Goal: Information Seeking & Learning: Learn about a topic

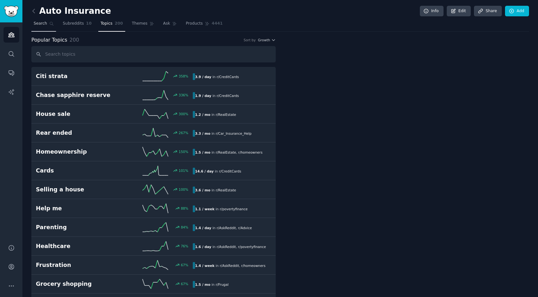
click at [47, 27] on link "Search" at bounding box center [43, 25] width 25 height 13
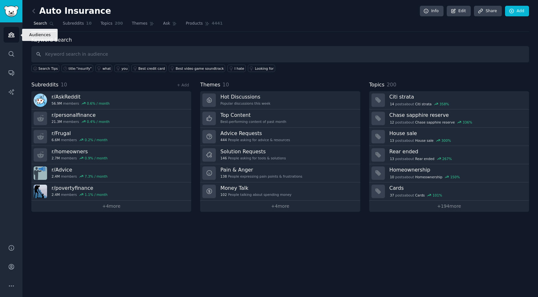
click at [12, 31] on link "Audiences" at bounding box center [12, 35] width 16 height 16
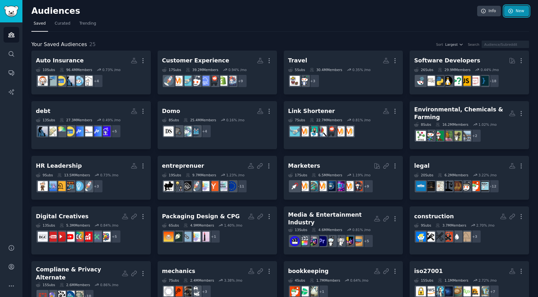
click at [517, 12] on link "New" at bounding box center [516, 11] width 25 height 11
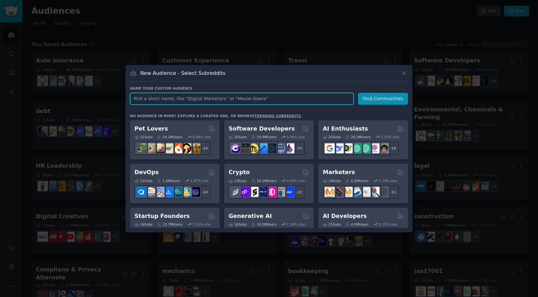
paste input "/r/sysadmin/ /r/technology/ /r/buhaydigital /r/devops/ /r/Office365/ /r/AskHR/ …"
type input "/r/sysadmin/ /r/technology/ /r/buhaydigital /r/devops/ /r/Office365/ /r/AskHR/ …"
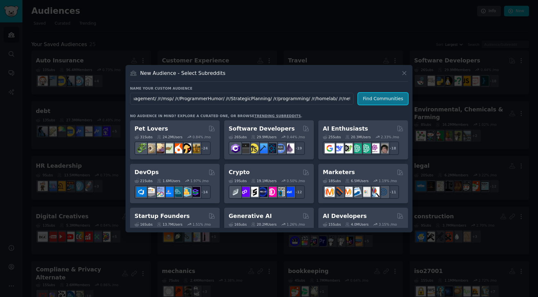
scroll to position [0, 0]
click at [382, 102] on button "Find Communities" at bounding box center [383, 99] width 50 height 12
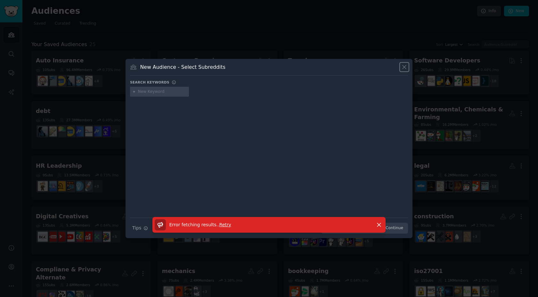
click at [404, 69] on icon at bounding box center [404, 67] width 7 height 7
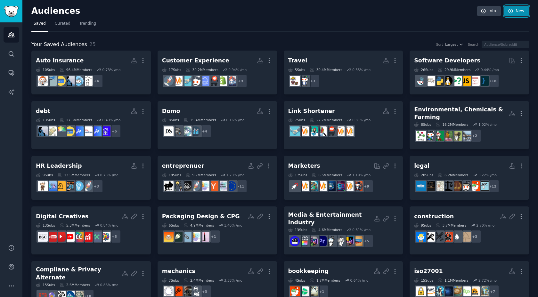
click at [511, 8] on link "New" at bounding box center [516, 11] width 25 height 11
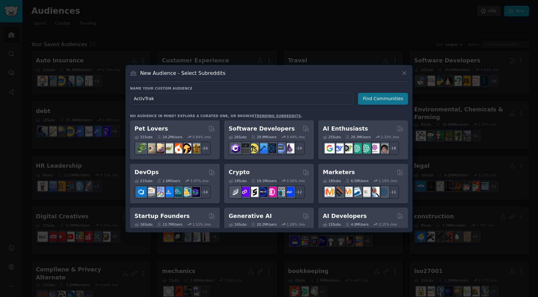
type input "ActivTrak"
click at [384, 97] on button "Find Communities" at bounding box center [383, 99] width 50 height 12
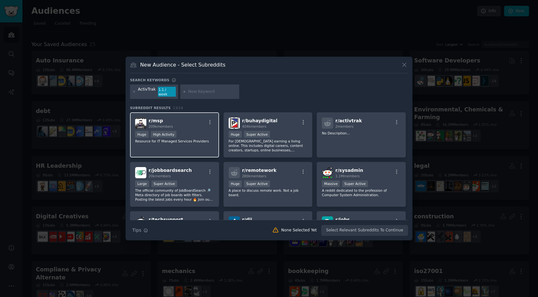
click at [190, 122] on div "r/ msp 209k members" at bounding box center [174, 122] width 79 height 11
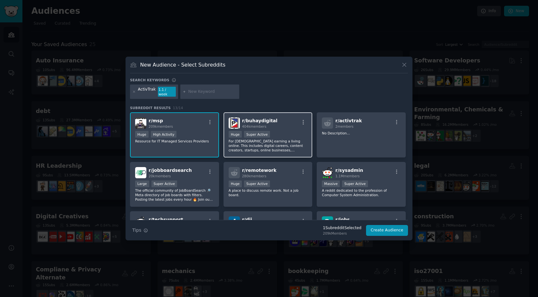
click at [295, 119] on div "r/ buhaydigital 404k members" at bounding box center [268, 122] width 79 height 11
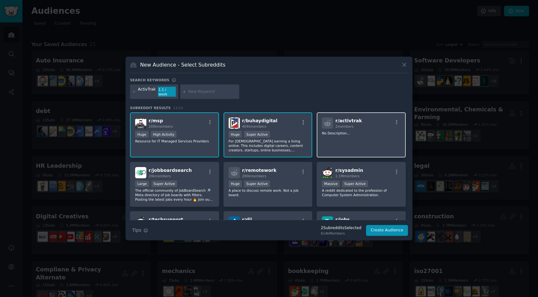
click at [383, 131] on p "No Description..." at bounding box center [361, 133] width 79 height 4
click at [363, 138] on div "r/ activtrak 2 members No Description..." at bounding box center [361, 134] width 89 height 45
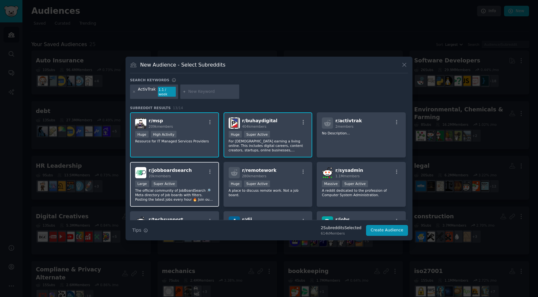
click at [206, 174] on div at bounding box center [210, 173] width 8 height 8
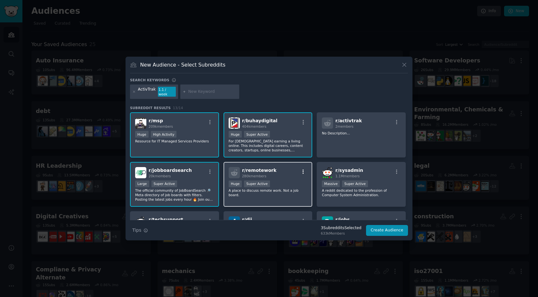
click at [299, 169] on button "button" at bounding box center [303, 172] width 8 height 6
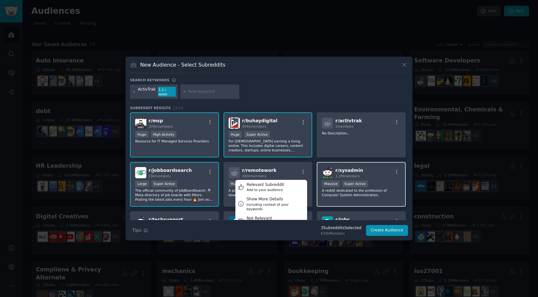
click at [374, 164] on div "r/ sysadmin 1.1M members Massive Super Active A reddit dedicated to the profess…" at bounding box center [361, 184] width 89 height 45
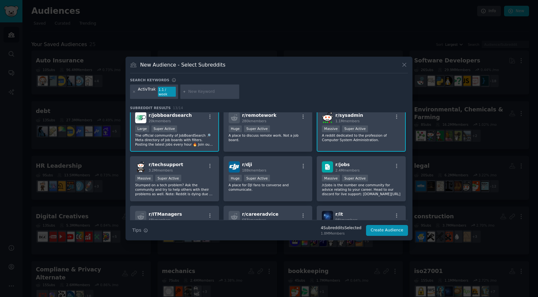
scroll to position [86, 0]
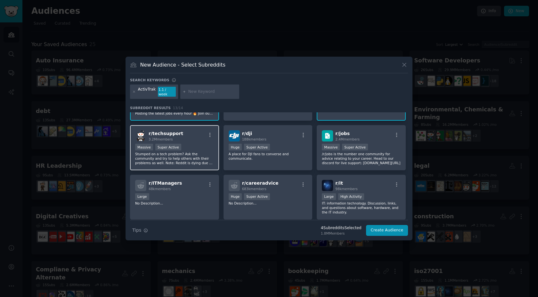
click at [205, 157] on p "Stumped on a tech problem? Ask the community and try to help others with their …" at bounding box center [174, 158] width 79 height 13
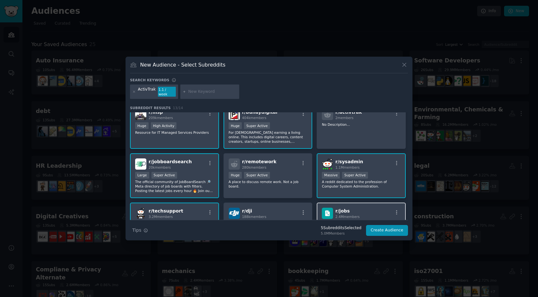
scroll to position [0, 0]
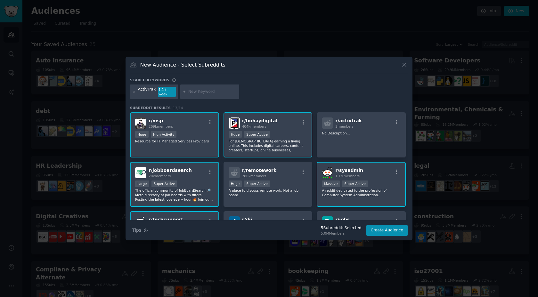
click at [194, 93] on input "text" at bounding box center [212, 92] width 49 height 6
paste input "workforce analytics, workforce optimization, employee monitoring, productivity …"
type input "workforce analytics, workforce optimization, employee monitoring, productivity …"
paste input "workforce analytics"
type input "workforce analytics"
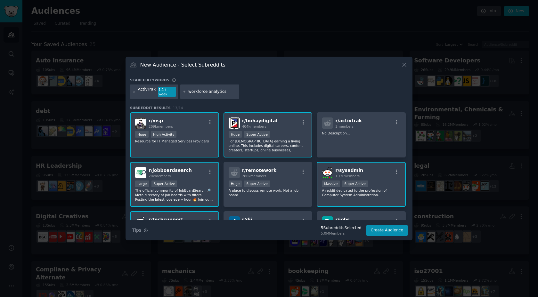
click at [257, 94] on div "ActivTrak 1.1 / week workforce analytics" at bounding box center [269, 93] width 278 height 17
click at [183, 93] on icon at bounding box center [184, 92] width 4 height 4
click at [224, 92] on input "workforce analytics" at bounding box center [212, 92] width 49 height 6
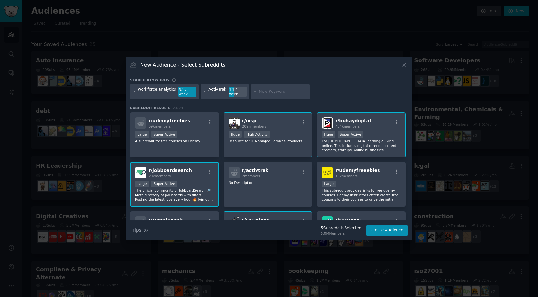
paste input "workforce optimization"
type input "workforce optimization"
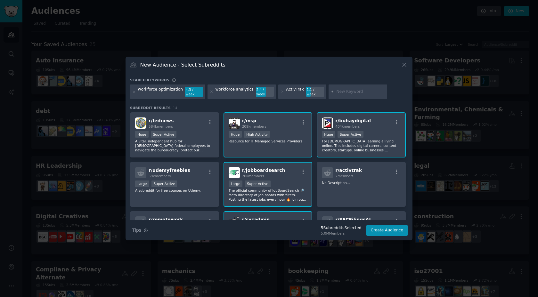
paste input "employee monitoring"
type input "employee monitoring"
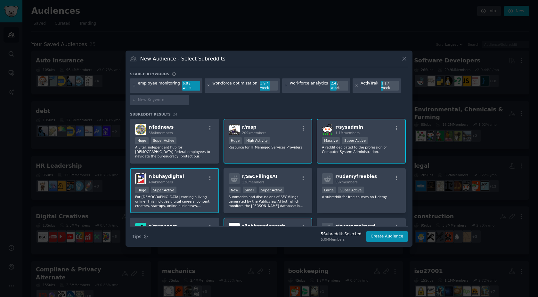
paste input "productivity management"
type input "productivity management"
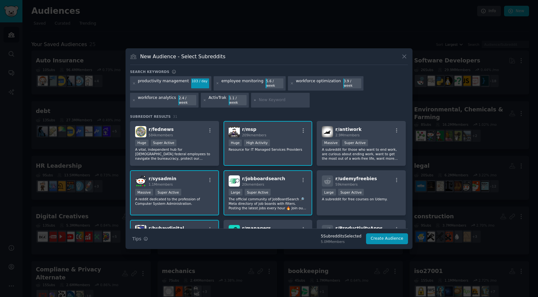
paste input "remote workforce management"
type input "remote workforce management"
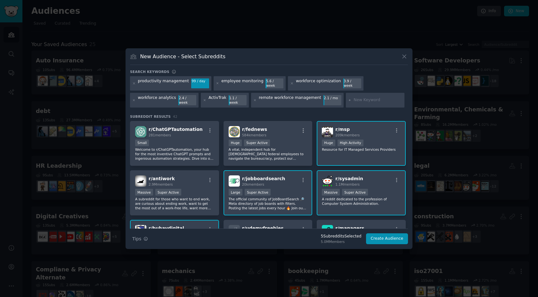
drag, startPoint x: 256, startPoint y: 97, endPoint x: 312, endPoint y: 98, distance: 56.4
click at [312, 98] on div "remote workforce management" at bounding box center [290, 100] width 62 height 10
drag, startPoint x: 313, startPoint y: 98, endPoint x: 256, endPoint y: 98, distance: 56.7
click at [256, 98] on div "remote workforce management 2.1 / mo" at bounding box center [297, 100] width 93 height 15
copy div "emote workforce management"
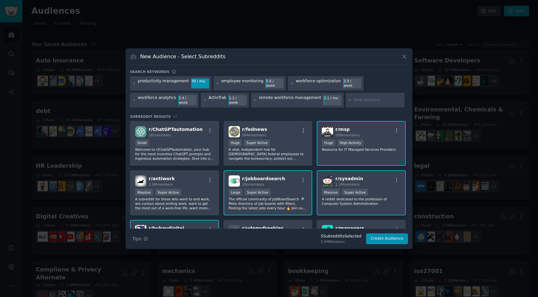
click at [346, 97] on div at bounding box center [375, 100] width 59 height 15
click at [353, 98] on input "text" at bounding box center [377, 100] width 49 height 6
paste input "emote workforce management"
drag, startPoint x: 360, startPoint y: 99, endPoint x: 334, endPoint y: 99, distance: 25.3
click at [334, 99] on div "productivity management 99 / day employee monitoring 5.6 / week workforce optim…" at bounding box center [269, 93] width 278 height 34
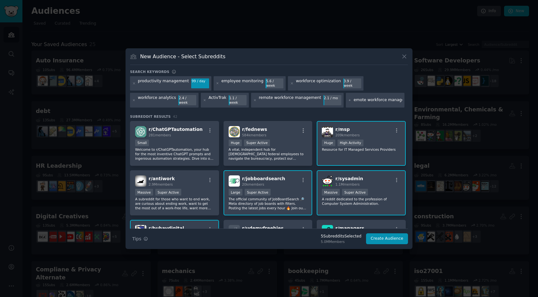
click at [357, 98] on input "emote workforce management" at bounding box center [377, 100] width 49 height 6
drag, startPoint x: 357, startPoint y: 98, endPoint x: 338, endPoint y: 98, distance: 18.9
click at [346, 98] on div "emote workforce management" at bounding box center [375, 100] width 59 height 15
type input "hybrid workforce management"
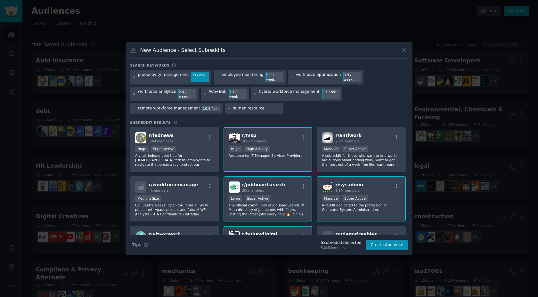
type input "human resources"
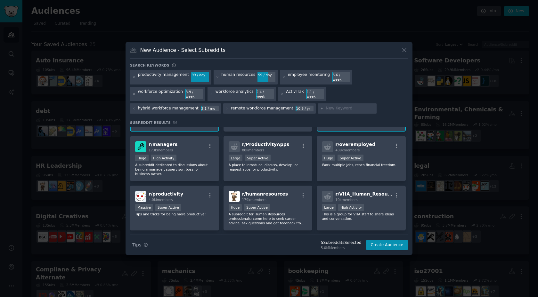
scroll to position [140, 0]
click at [290, 195] on div "r/ humanresources 179k members" at bounding box center [268, 195] width 79 height 11
click at [332, 106] on input "text" at bounding box center [350, 109] width 49 height 6
paste input "/r/projectmanagement/"
drag, startPoint x: 321, startPoint y: 104, endPoint x: 312, endPoint y: 104, distance: 8.3
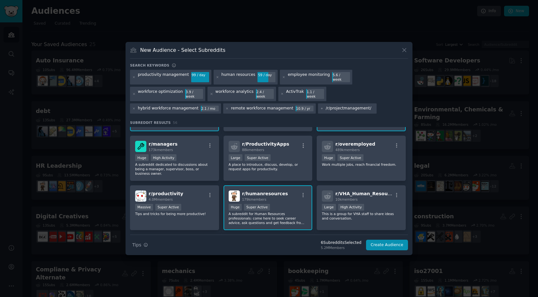
click at [318, 104] on div "/r/projectmanagement/" at bounding box center [347, 108] width 59 height 10
click at [329, 106] on input "projectmanagement/" at bounding box center [350, 109] width 49 height 6
click at [358, 106] on input "project management/" at bounding box center [350, 109] width 49 height 6
type input "project management"
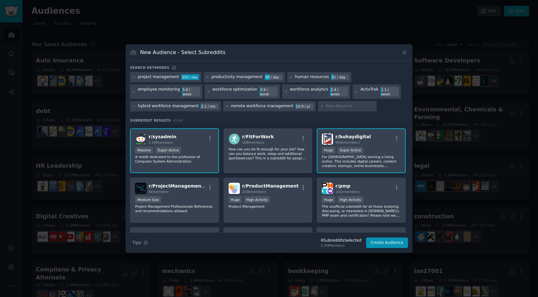
scroll to position [96, 0]
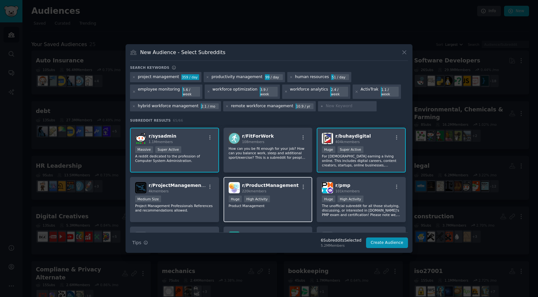
click at [273, 189] on div "220k members" at bounding box center [270, 191] width 57 height 4
click at [330, 103] on input "text" at bounding box center [350, 106] width 49 height 6
type input "msp"
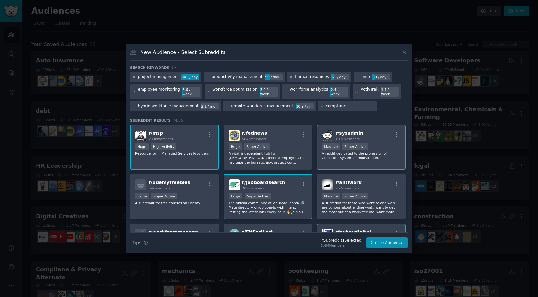
type input "compliance"
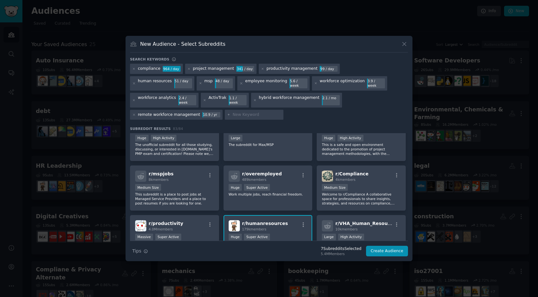
scroll to position [268, 0]
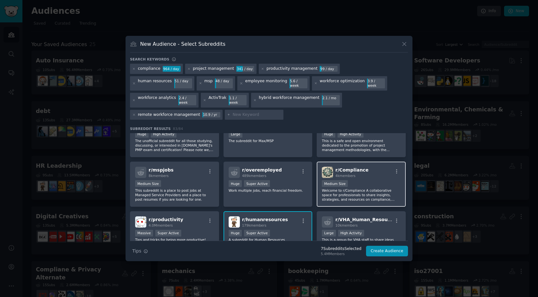
click at [363, 167] on span "r/ Compliance" at bounding box center [351, 169] width 33 height 5
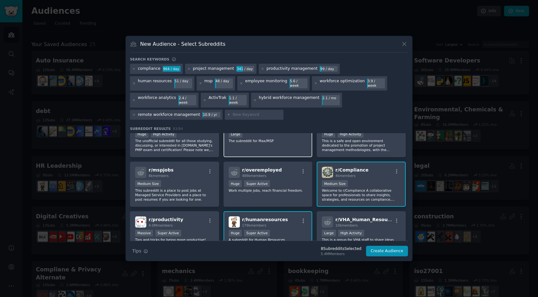
scroll to position [281, 0]
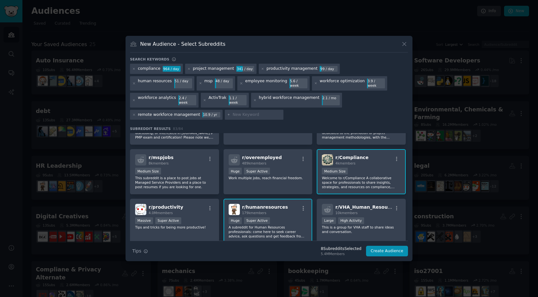
click at [232, 112] on input "text" at bounding box center [256, 115] width 49 height 6
type input "technology"
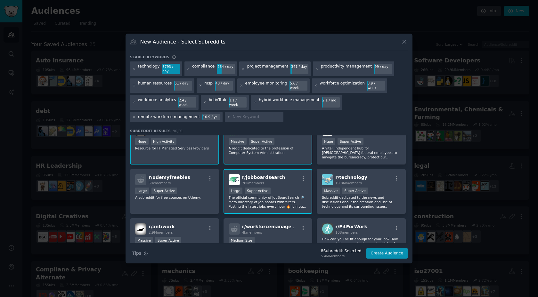
scroll to position [22, 0]
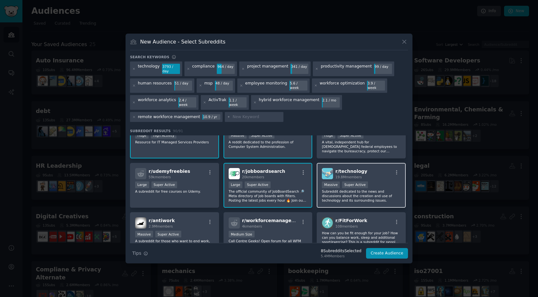
click at [353, 169] on span "r/ technology" at bounding box center [351, 171] width 32 height 5
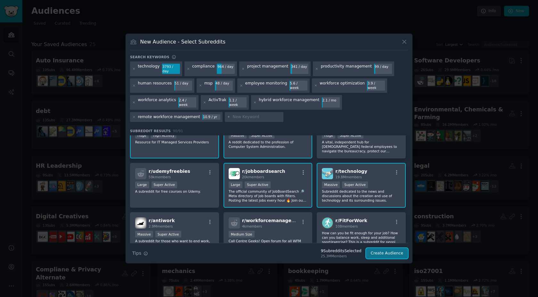
click at [390, 249] on button "Create Audience" at bounding box center [387, 253] width 42 height 11
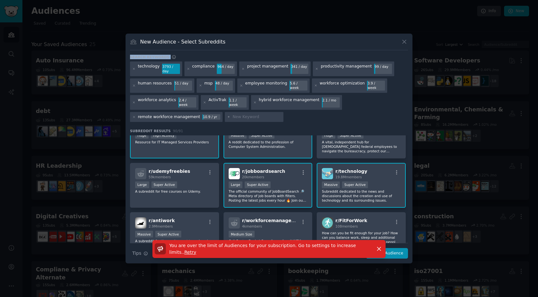
drag, startPoint x: 312, startPoint y: 47, endPoint x: 326, endPoint y: 56, distance: 16.5
click at [326, 56] on div "New Audience - Select Subreddits Search keywords technology 3793 / day complian…" at bounding box center [268, 149] width 287 height 230
click at [333, 46] on div "New Audience - Select Subreddits" at bounding box center [269, 44] width 278 height 12
click at [377, 246] on icon "button" at bounding box center [379, 249] width 7 height 7
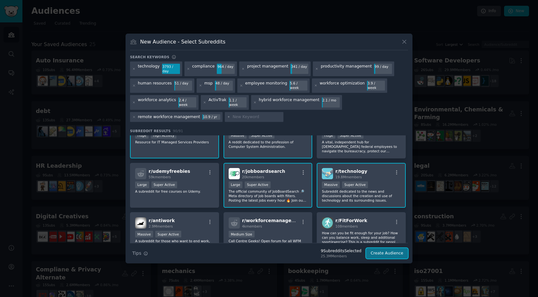
click at [392, 248] on button "Create Audience" at bounding box center [387, 253] width 42 height 11
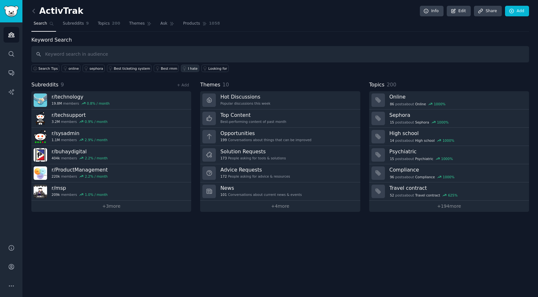
click at [188, 69] on div "I hate" at bounding box center [193, 68] width 10 height 4
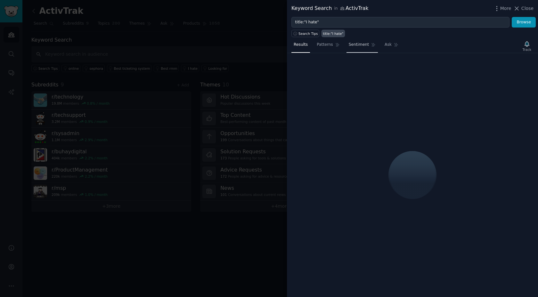
click at [362, 44] on span "Sentiment" at bounding box center [359, 45] width 20 height 6
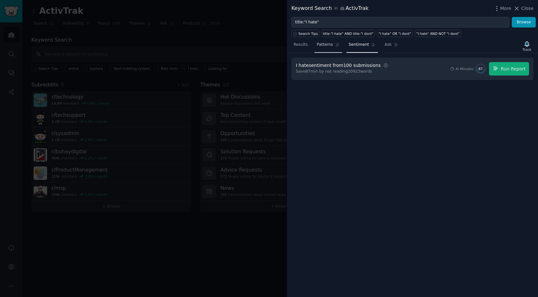
click at [321, 45] on span "Patterns" at bounding box center [325, 45] width 16 height 6
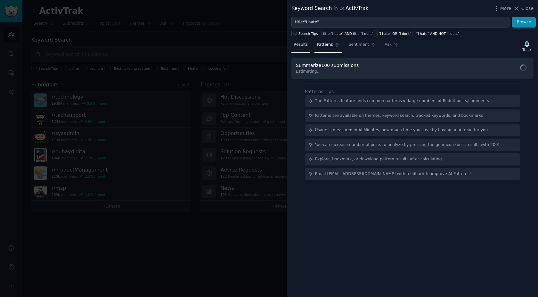
click at [300, 47] on span "Results" at bounding box center [301, 45] width 14 height 6
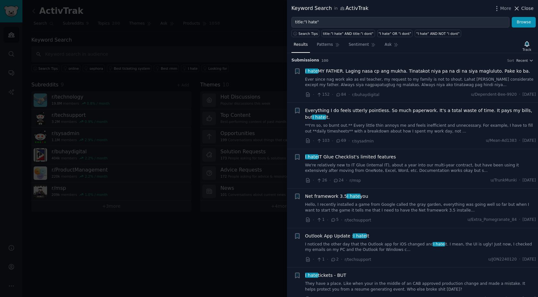
click at [530, 10] on span "Close" at bounding box center [527, 8] width 12 height 7
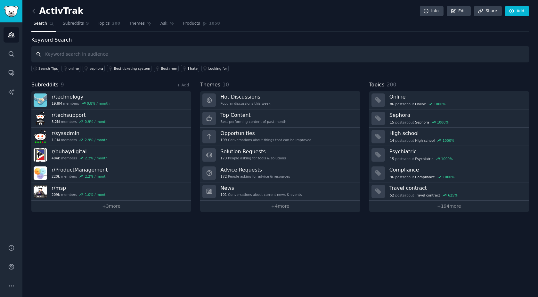
click at [297, 57] on input "text" at bounding box center [279, 54] width 497 height 16
type input "ActivTrak"
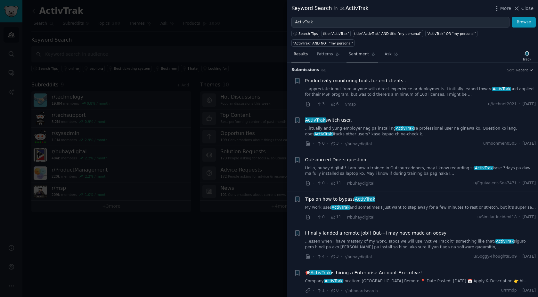
click at [358, 53] on span "Sentiment" at bounding box center [359, 55] width 20 height 6
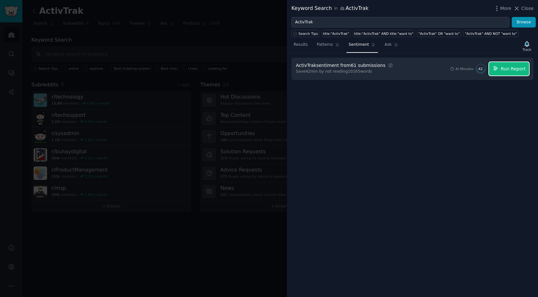
click at [501, 69] on button "Run Report" at bounding box center [509, 68] width 40 height 13
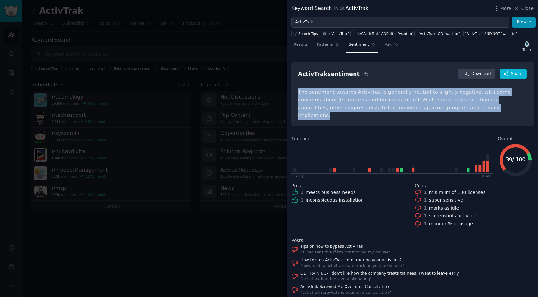
drag, startPoint x: 448, startPoint y: 106, endPoint x: 296, endPoint y: 95, distance: 152.5
click at [296, 95] on div "ActivTrak sentiment Download Share The sentiment towards ActivTrak is generally…" at bounding box center [412, 94] width 242 height 64
copy div "The sentiment towards ActivTrak is generally neutral to slightly negative, with…"
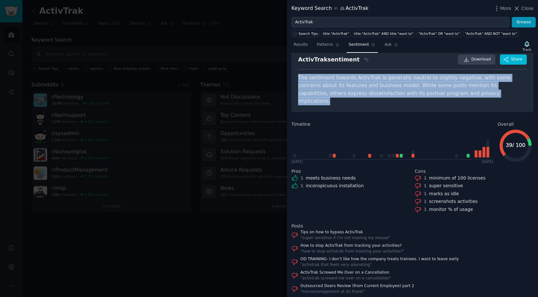
scroll to position [20, 0]
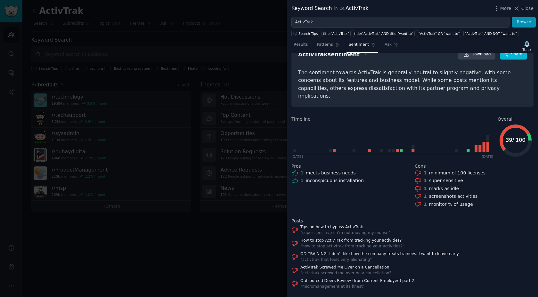
click at [513, 137] on text "39 / 100" at bounding box center [515, 140] width 20 height 6
click at [513, 126] on icon "39 / 100 39 / 100" at bounding box center [515, 141] width 36 height 36
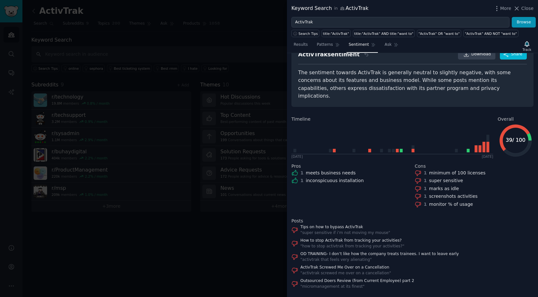
click at [519, 137] on text "39 / 100" at bounding box center [515, 140] width 20 height 6
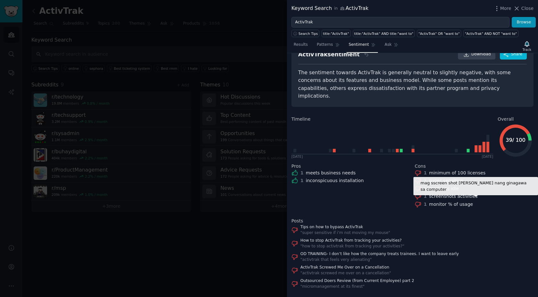
click at [514, 201] on div "1 monitor % of usage" at bounding box center [474, 204] width 119 height 7
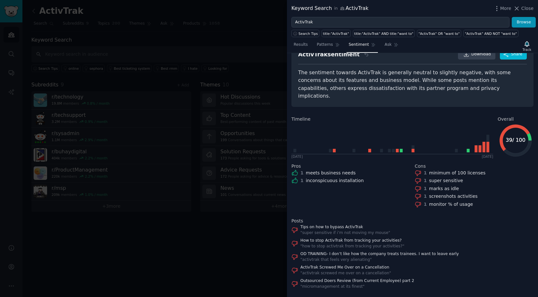
click at [350, 178] on div "activtrak allows inconspicuous installation Pros 1 meets business needs 1 incon…" at bounding box center [350, 183] width 119 height 51
click at [375, 238] on link "How to stop ActivTrak from tracking your activities?" at bounding box center [352, 241] width 104 height 6
click at [341, 224] on link "Tips on how to bypass ActivTrak" at bounding box center [345, 227] width 90 height 6
